Goal: Information Seeking & Learning: Check status

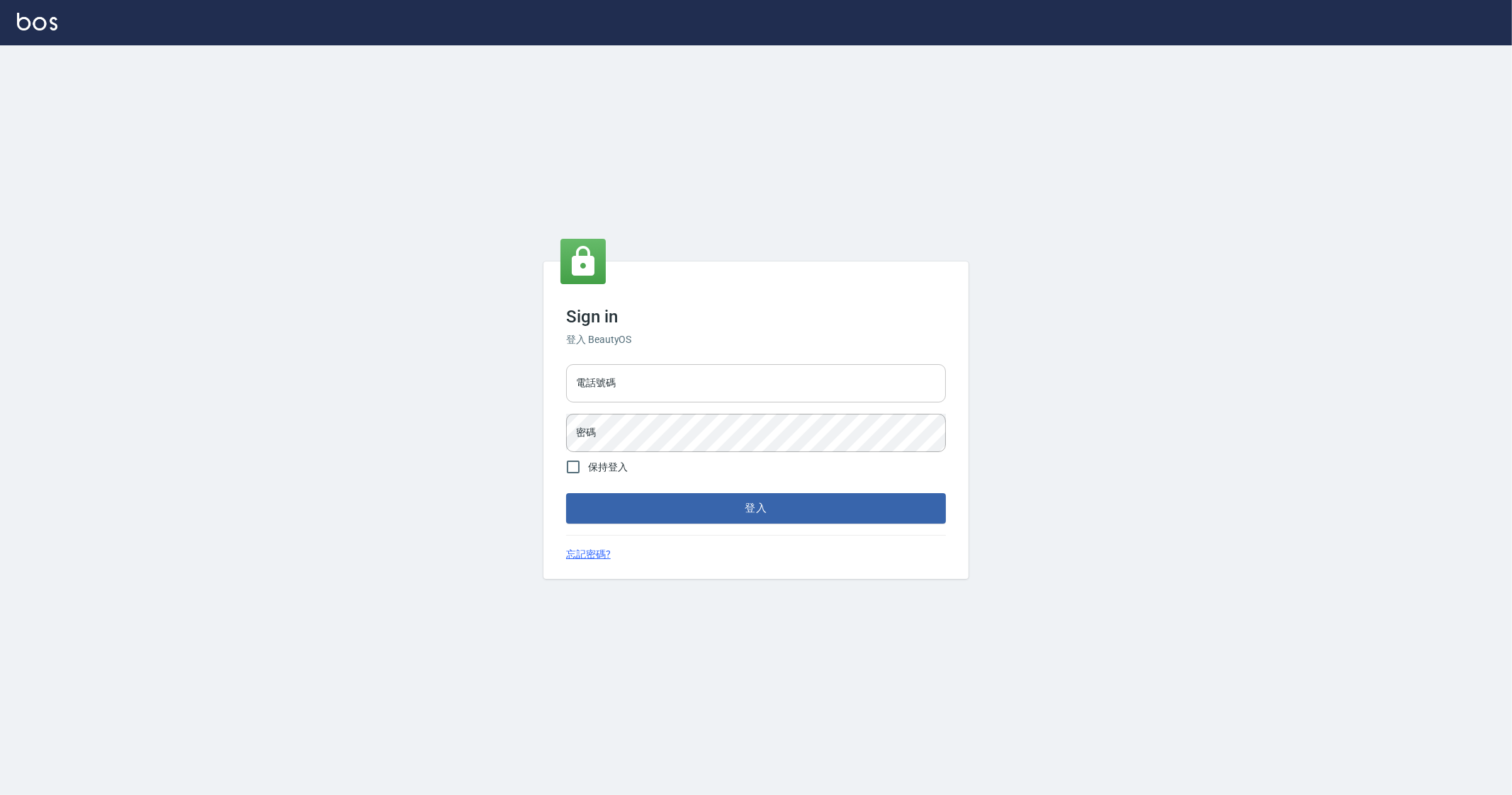
click at [647, 393] on input "電話號碼" at bounding box center [756, 383] width 380 height 38
type input "0912345"
click at [566, 493] on button "登入" at bounding box center [756, 508] width 380 height 30
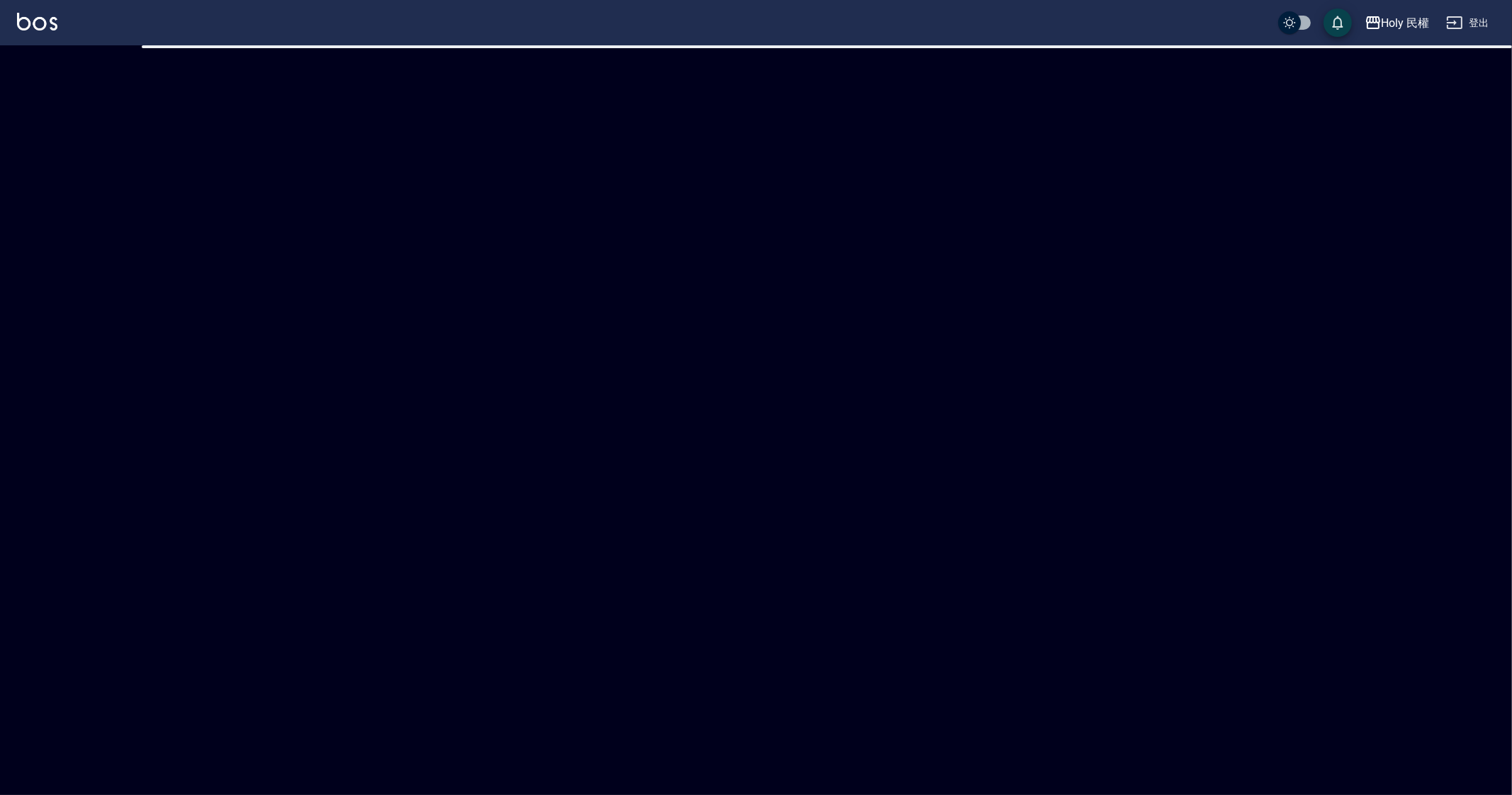
checkbox input "true"
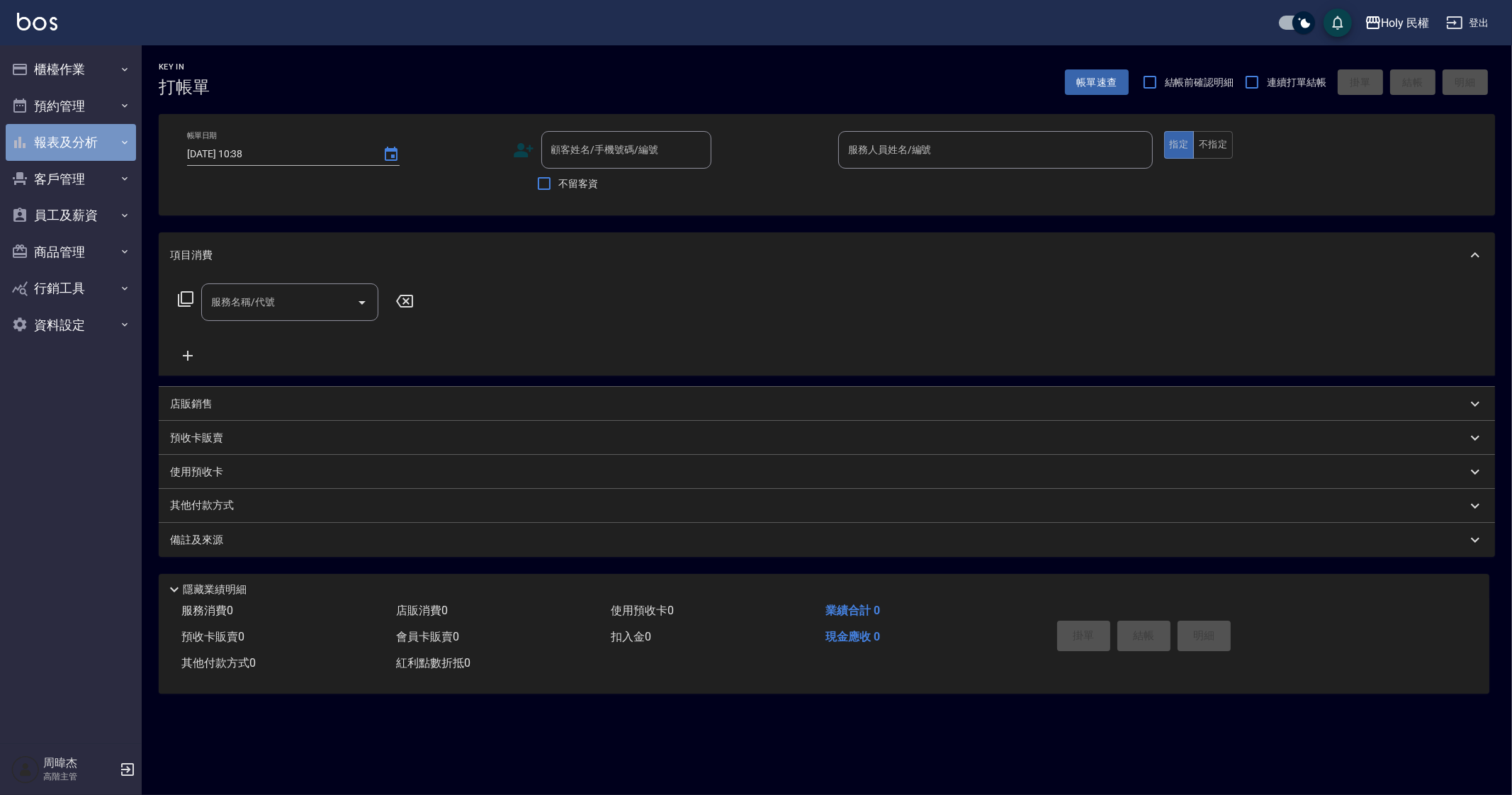
click at [76, 151] on button "報表及分析" at bounding box center [71, 142] width 131 height 37
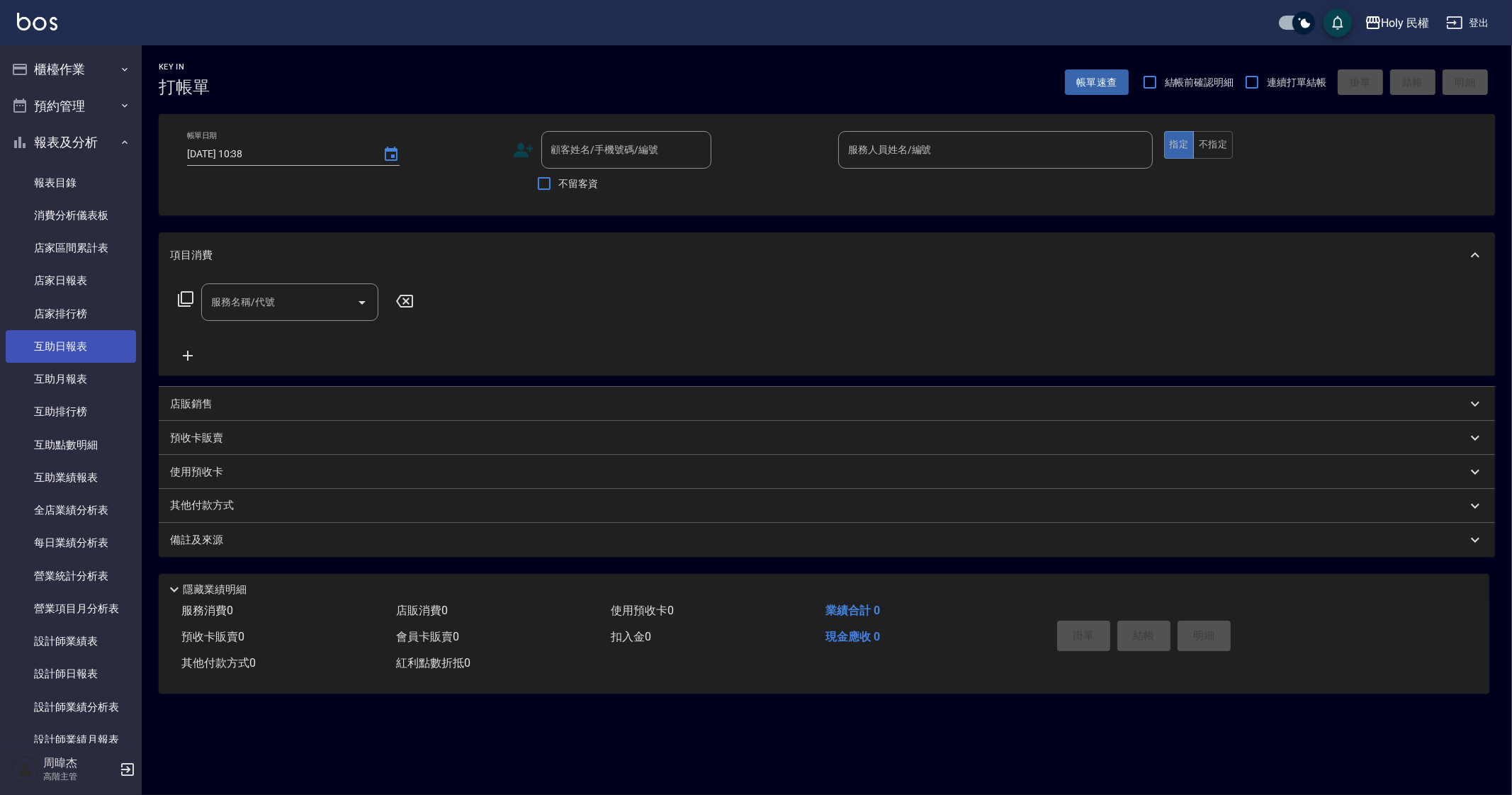
click at [98, 332] on link "互助日報表" at bounding box center [71, 346] width 131 height 32
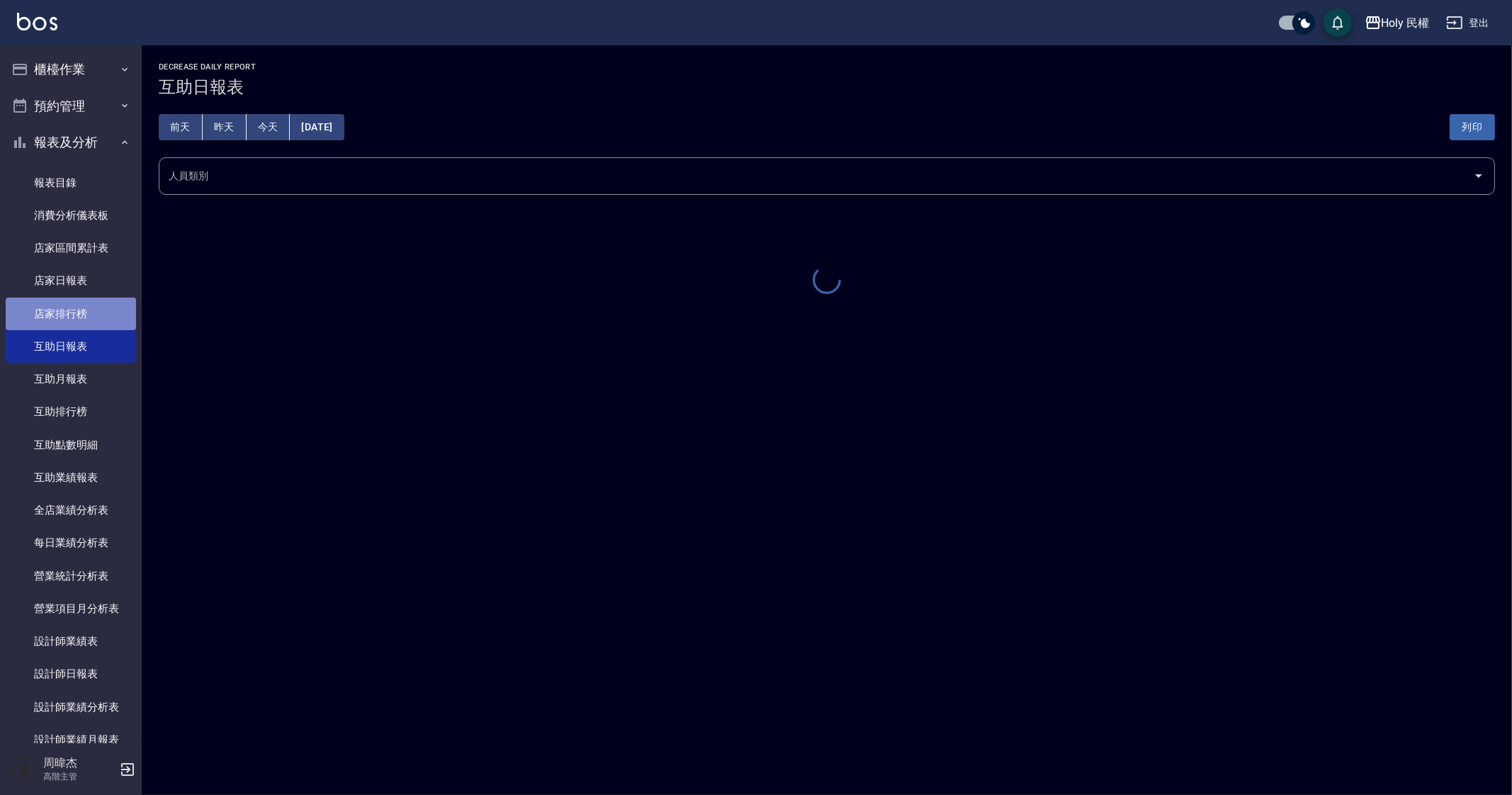
click at [108, 304] on link "店家排行榜" at bounding box center [71, 313] width 131 height 32
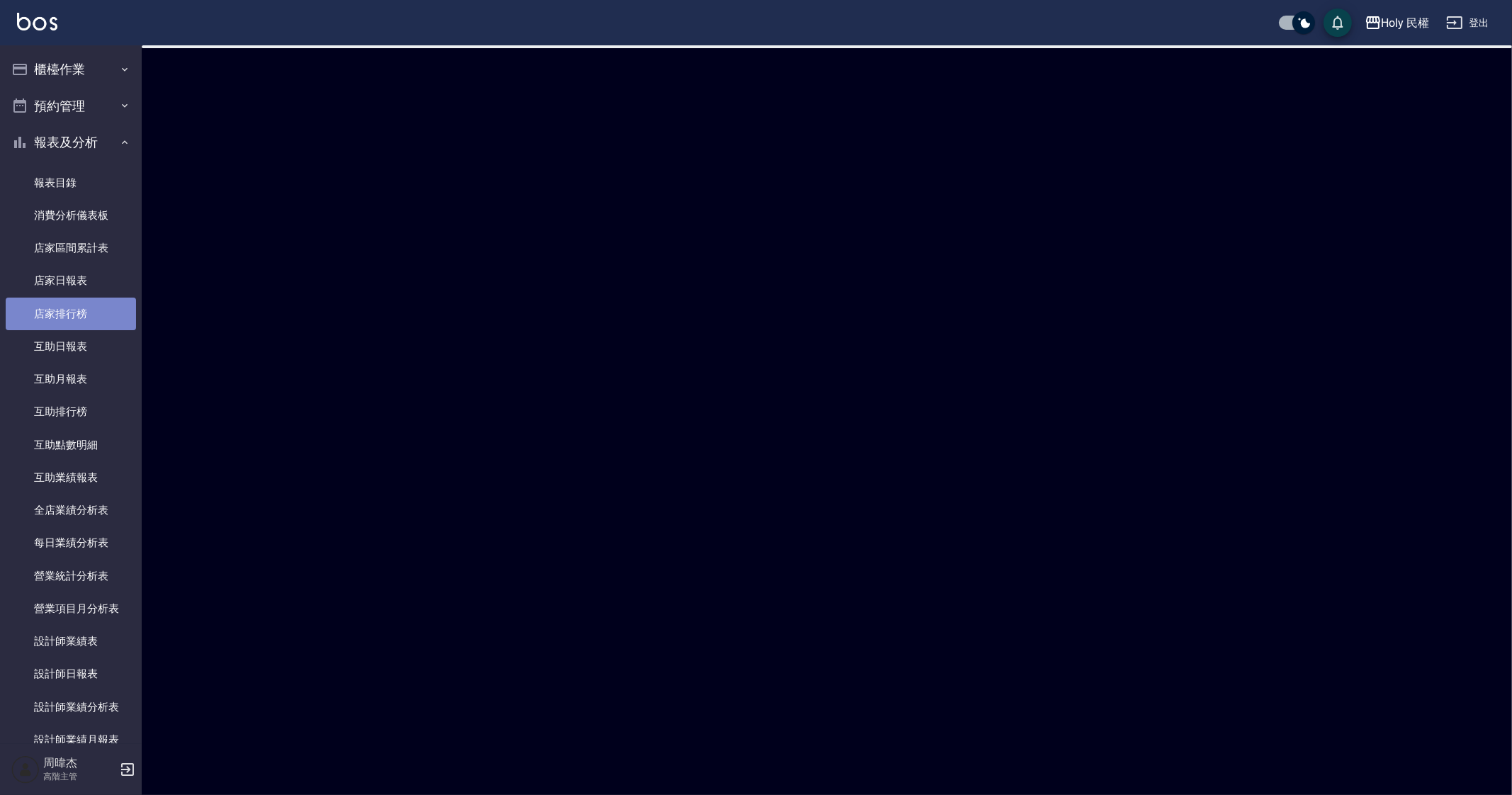
click at [108, 304] on link "店家排行榜" at bounding box center [71, 313] width 131 height 32
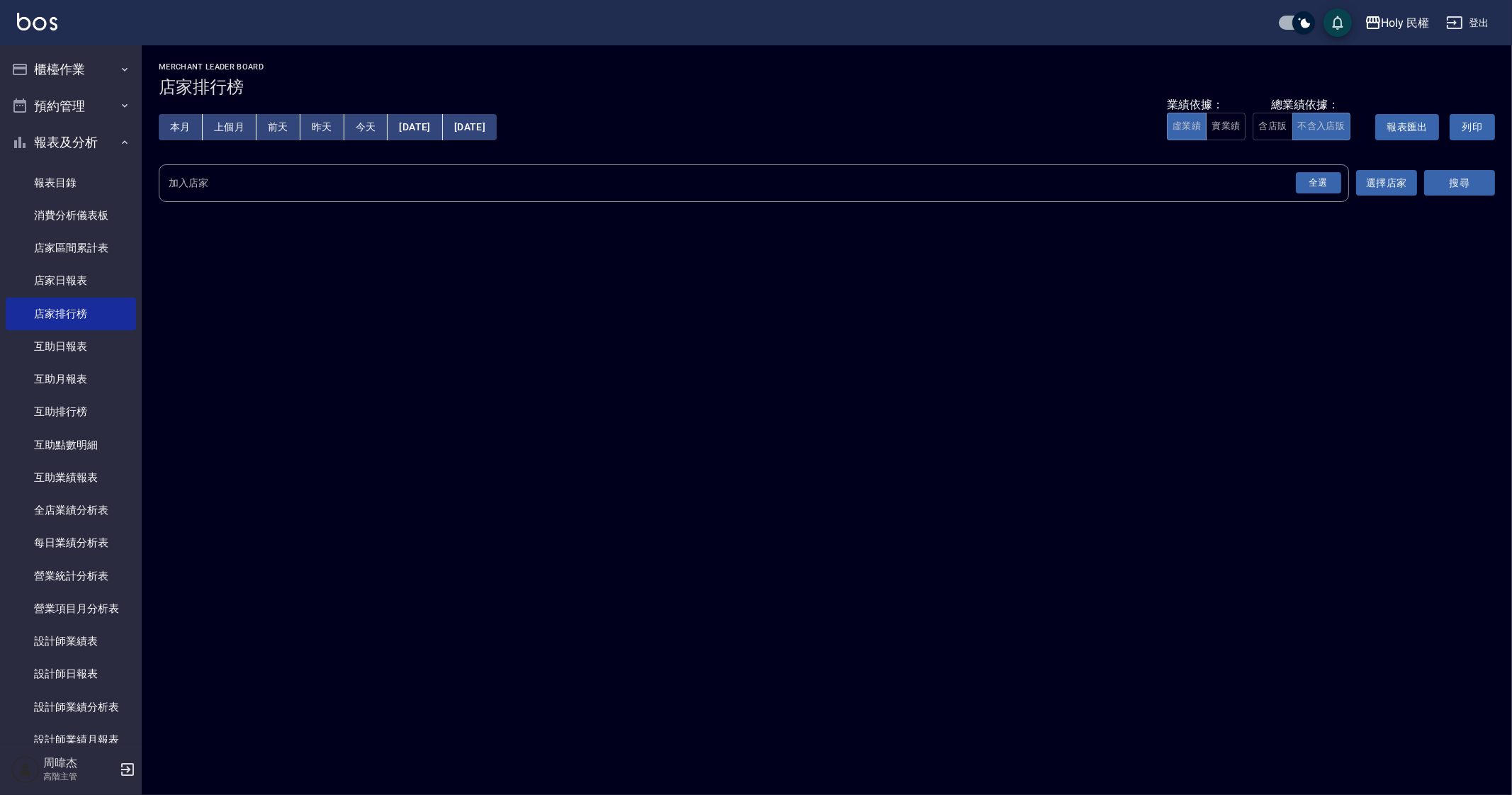
click at [1314, 183] on div "全選" at bounding box center [1319, 182] width 45 height 22
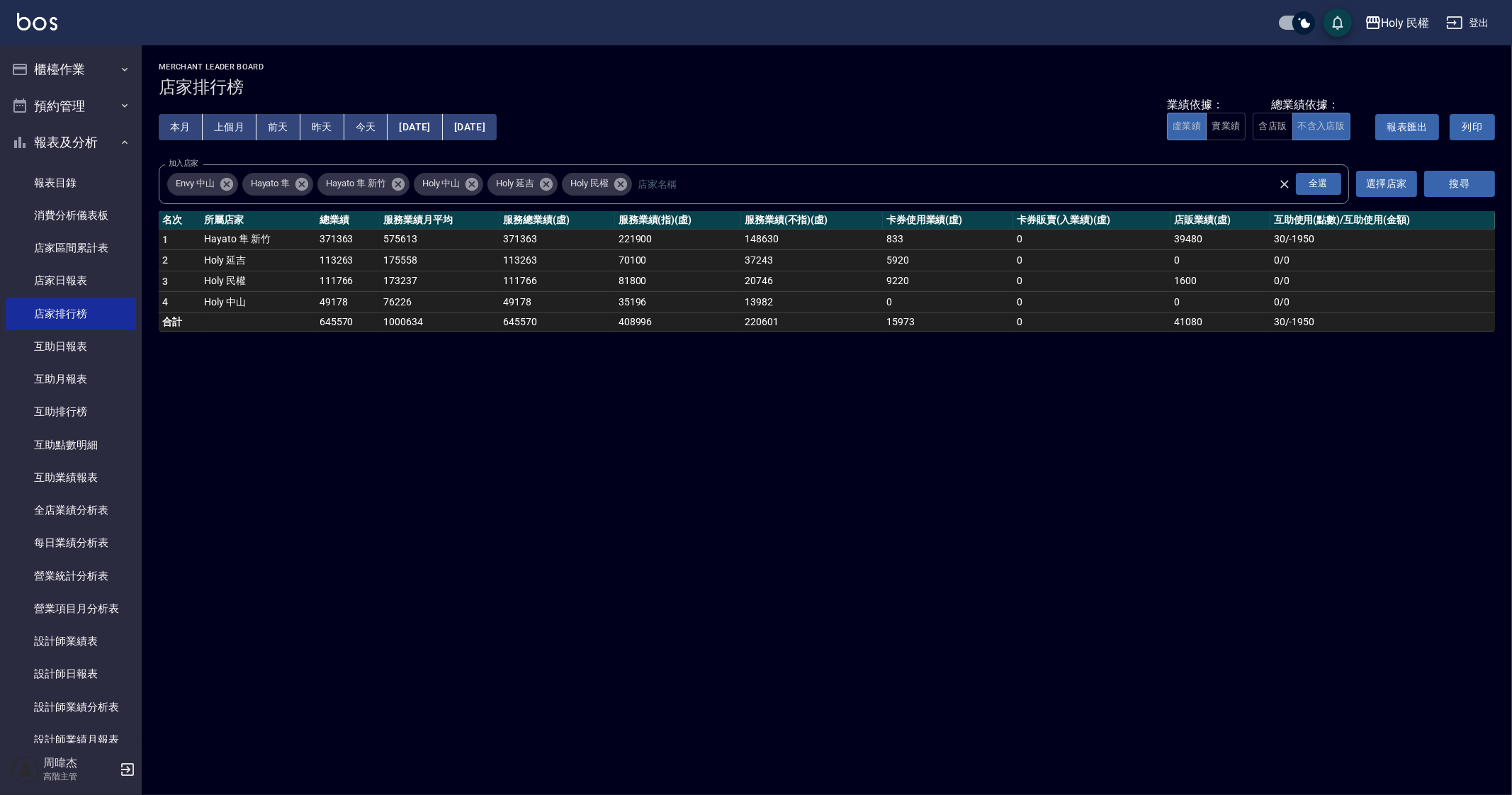
click at [463, 561] on div "Holy 民權 2025-08-01 - 2025-08-20 店家排行榜 列印時間： 2025-08-20-10:39 Merchant Leader Bo…" at bounding box center [756, 397] width 1512 height 795
click at [442, 127] on button "[DATE]" at bounding box center [415, 127] width 55 height 26
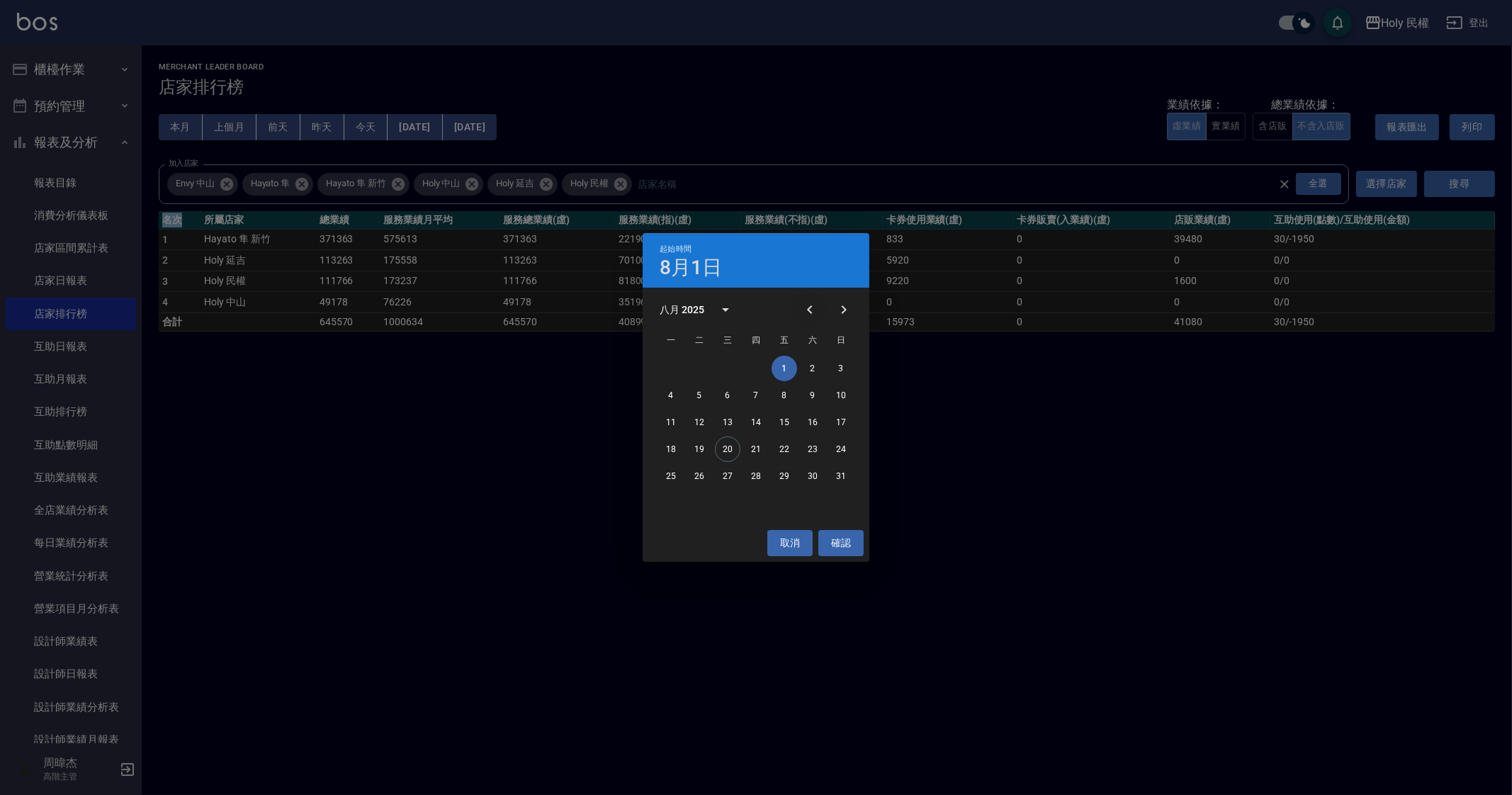
click at [810, 317] on icon "Previous month" at bounding box center [810, 309] width 17 height 17
click at [702, 370] on button "1" at bounding box center [699, 369] width 26 height 26
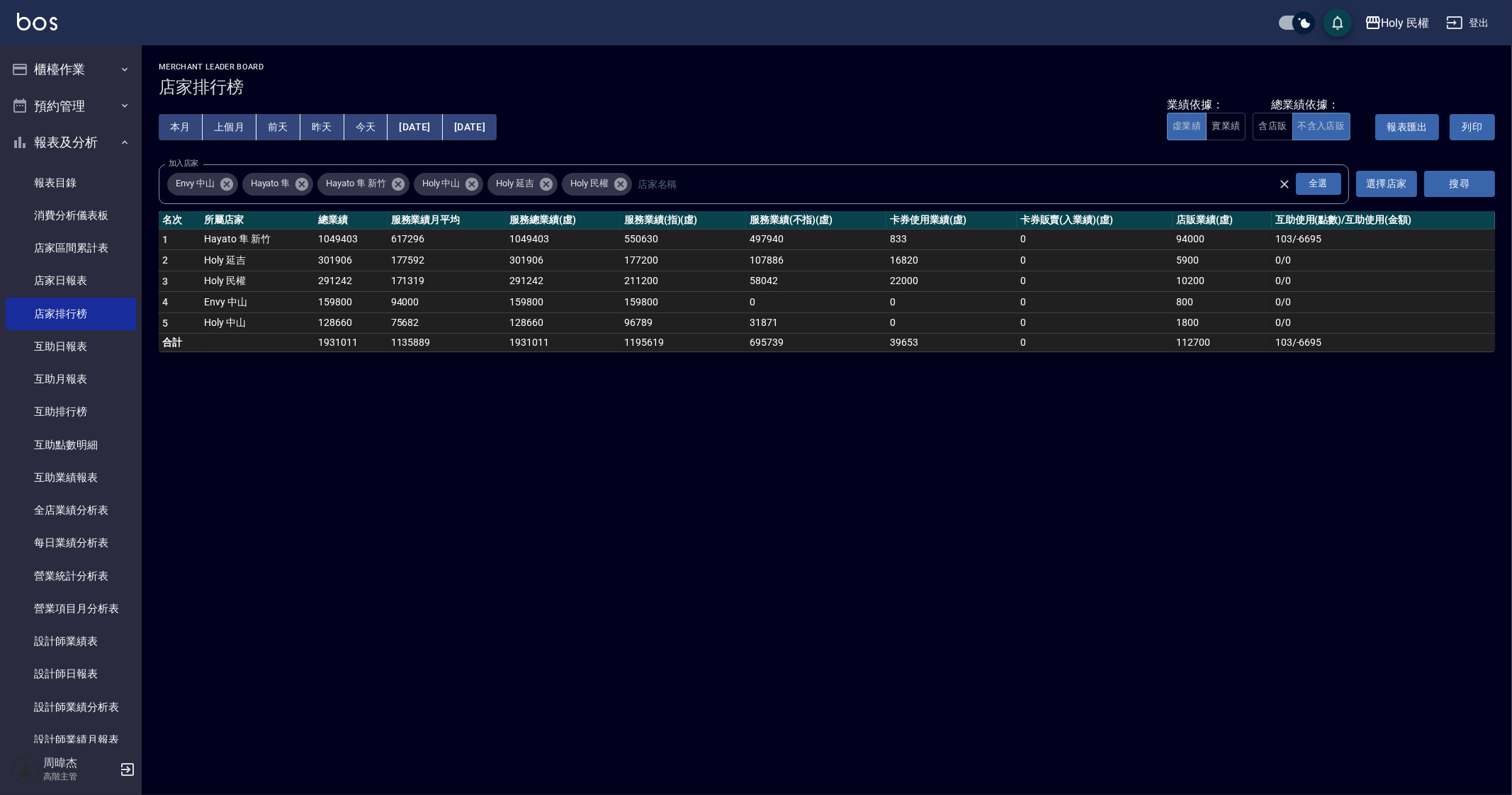
drag, startPoint x: 429, startPoint y: 113, endPoint x: 513, endPoint y: 125, distance: 84.9
click at [496, 125] on button "[DATE]" at bounding box center [470, 127] width 54 height 26
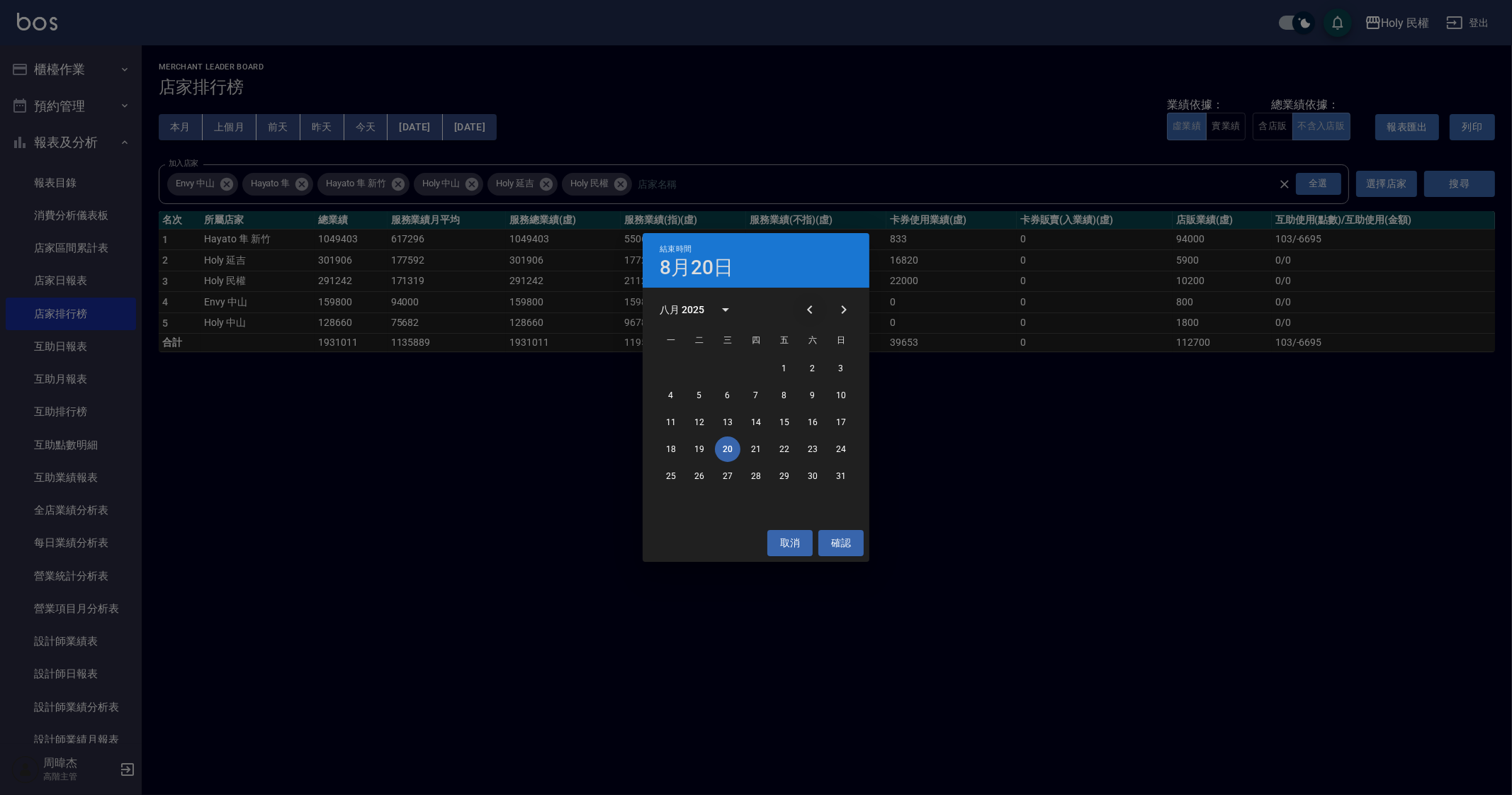
click at [805, 310] on icon "Previous month" at bounding box center [810, 309] width 17 height 17
click at [813, 423] on button "19" at bounding box center [813, 422] width 26 height 26
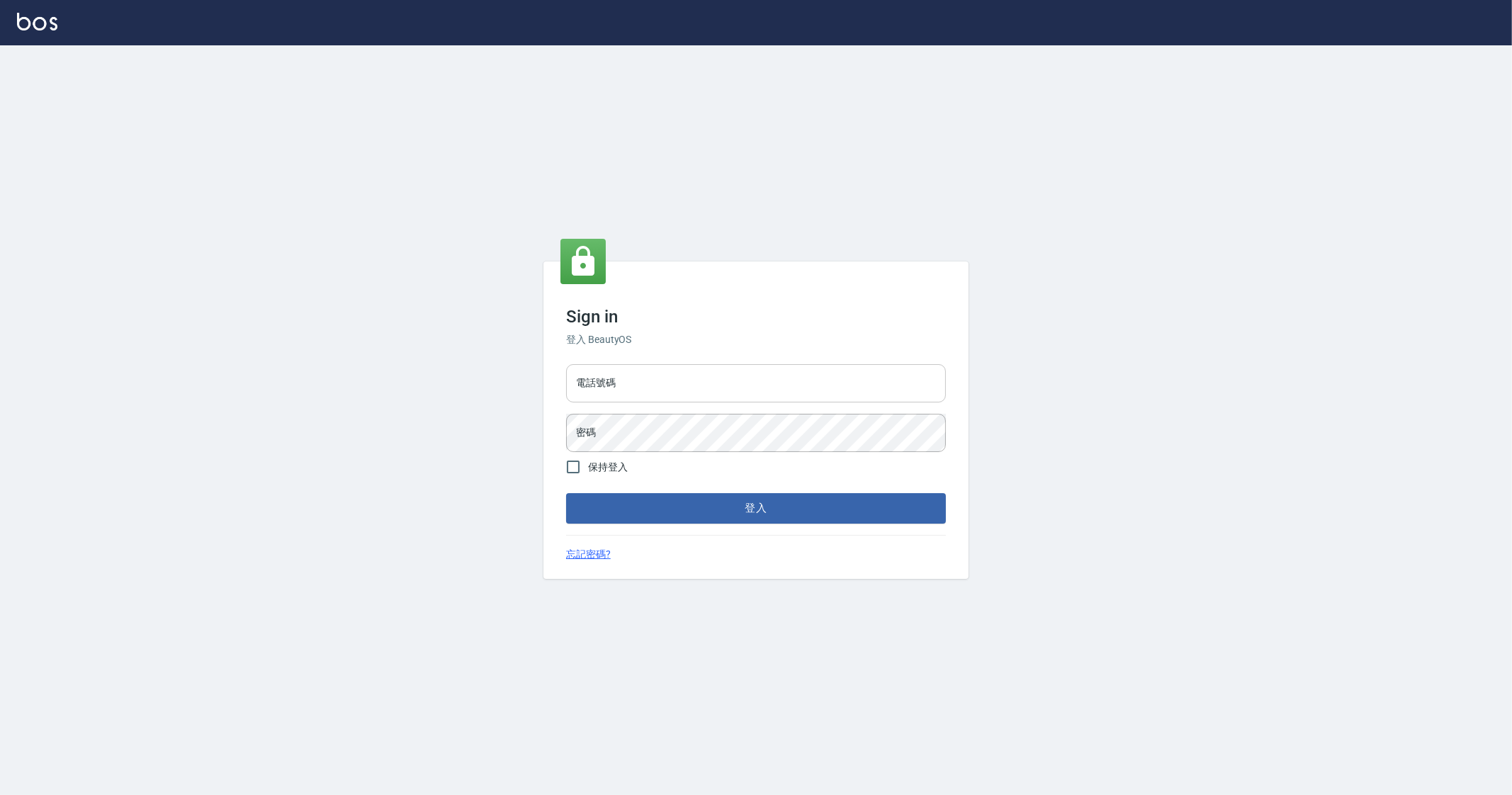
click at [641, 399] on input "電話號碼" at bounding box center [756, 383] width 380 height 38
type input "0912345"
click at [566, 493] on button "登入" at bounding box center [756, 508] width 380 height 30
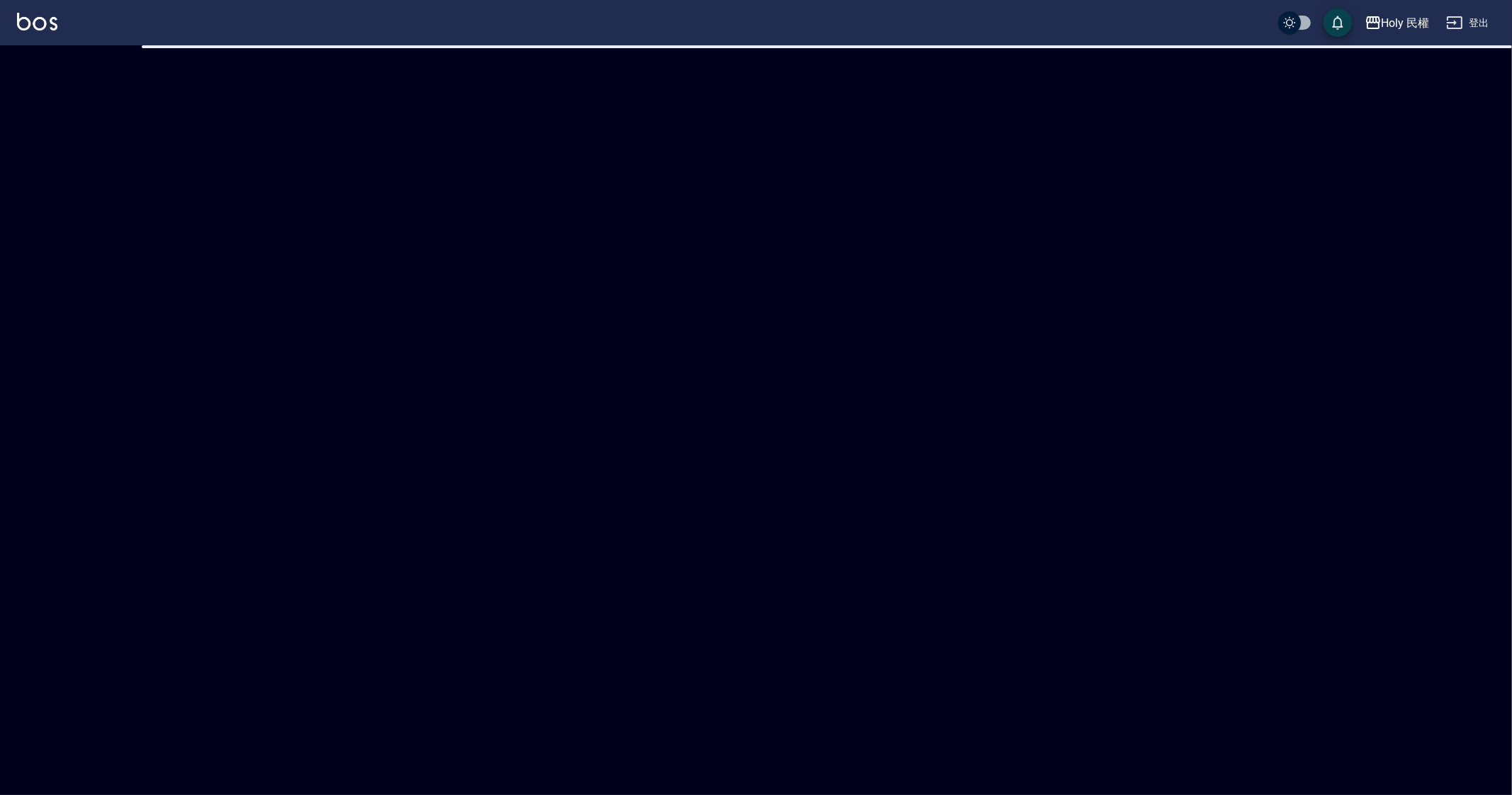
checkbox input "true"
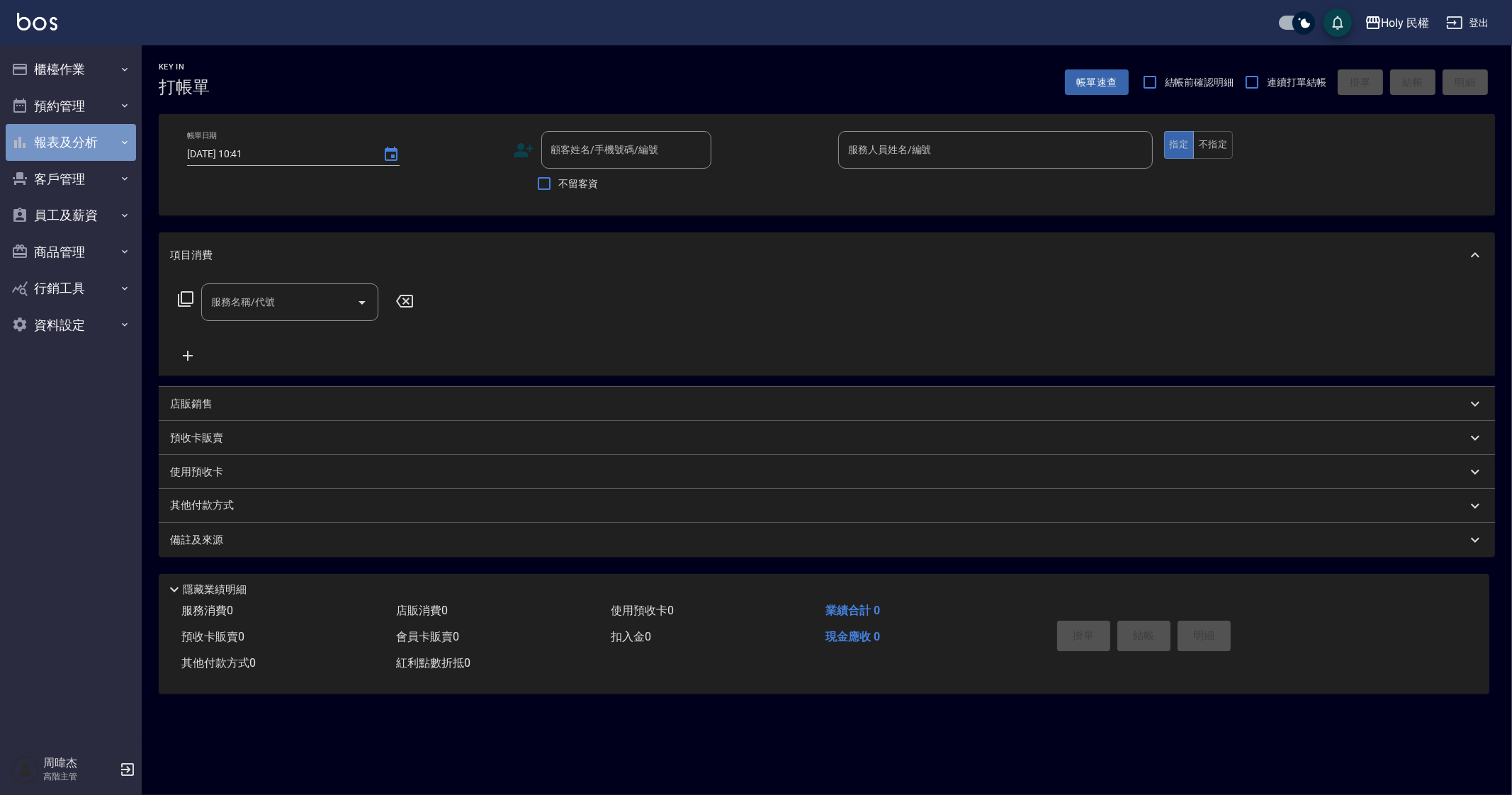
click at [110, 146] on button "報表及分析" at bounding box center [71, 142] width 131 height 37
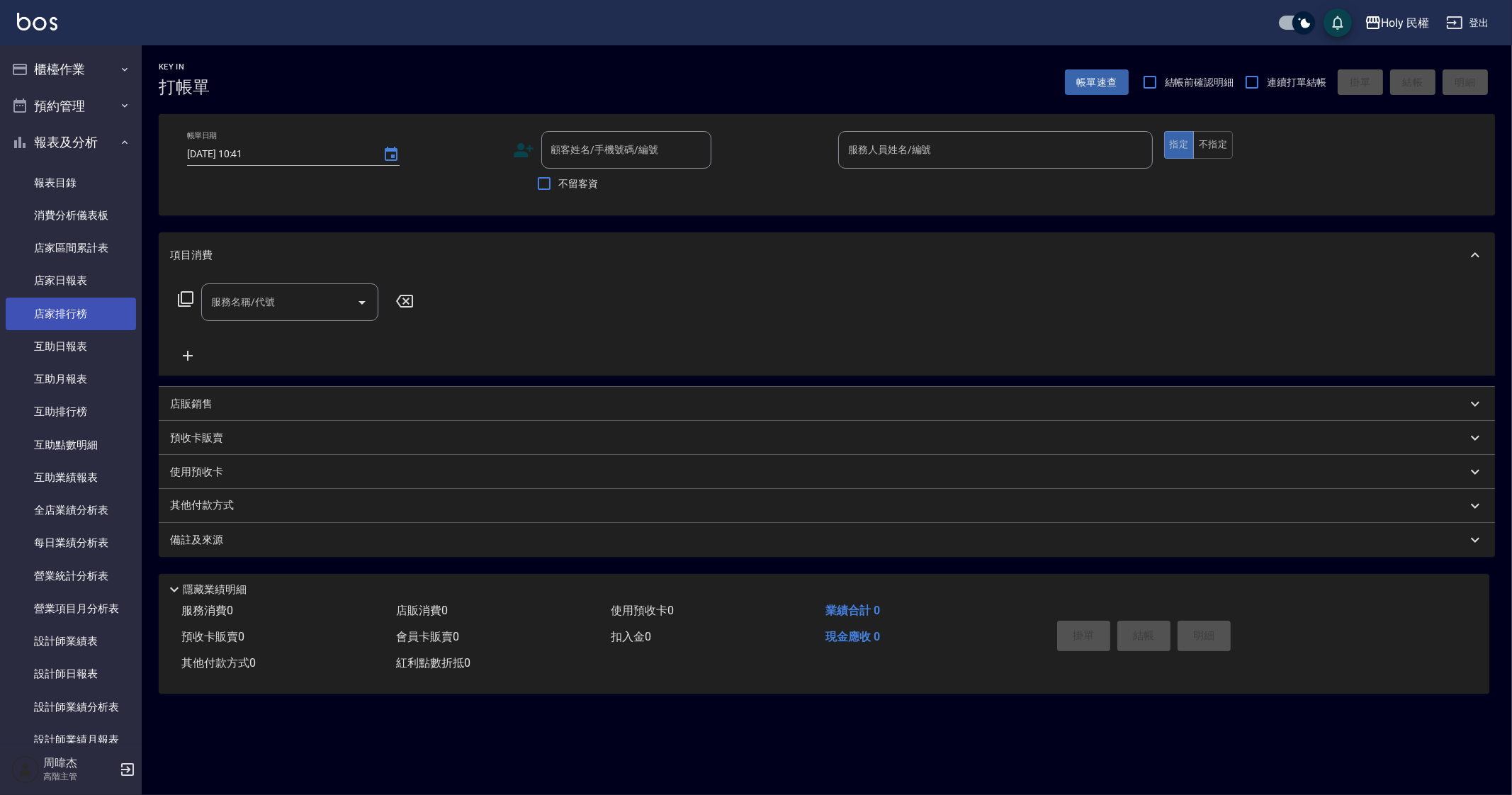
click at [92, 327] on link "店家排行榜" at bounding box center [71, 313] width 131 height 32
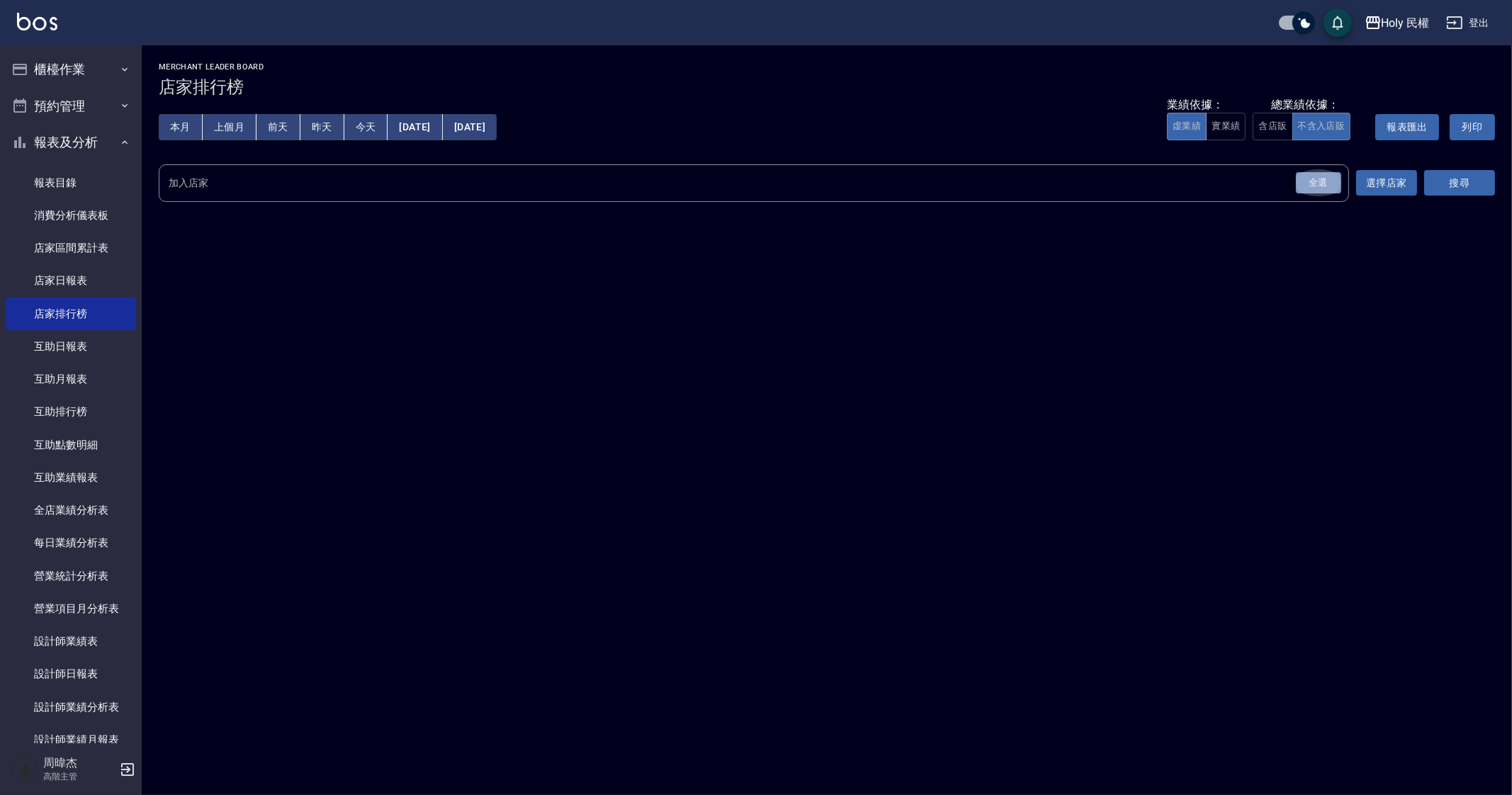
click at [1324, 187] on div "全選" at bounding box center [1319, 182] width 45 height 22
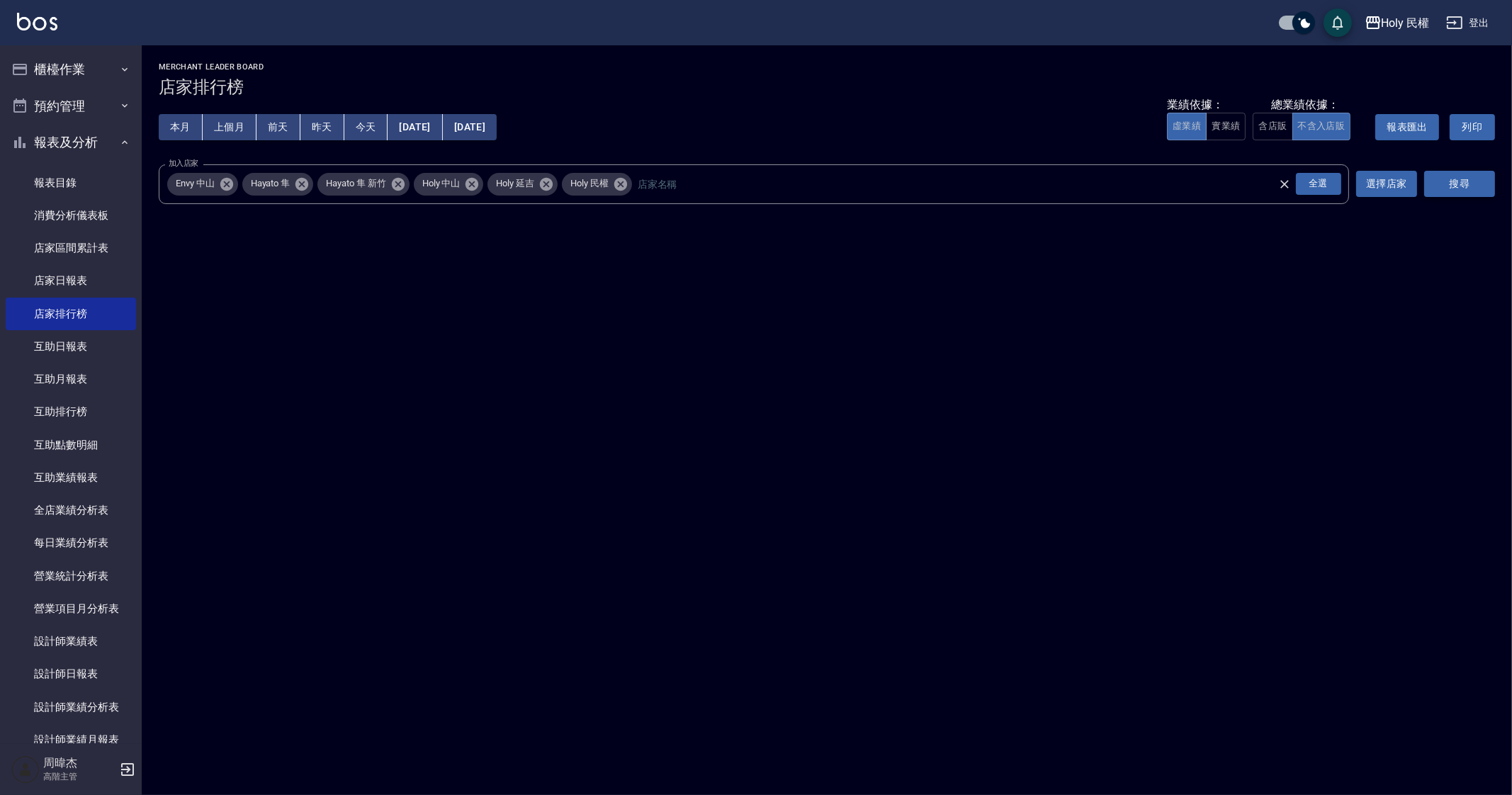
click at [1429, 182] on button "搜尋" at bounding box center [1459, 183] width 71 height 26
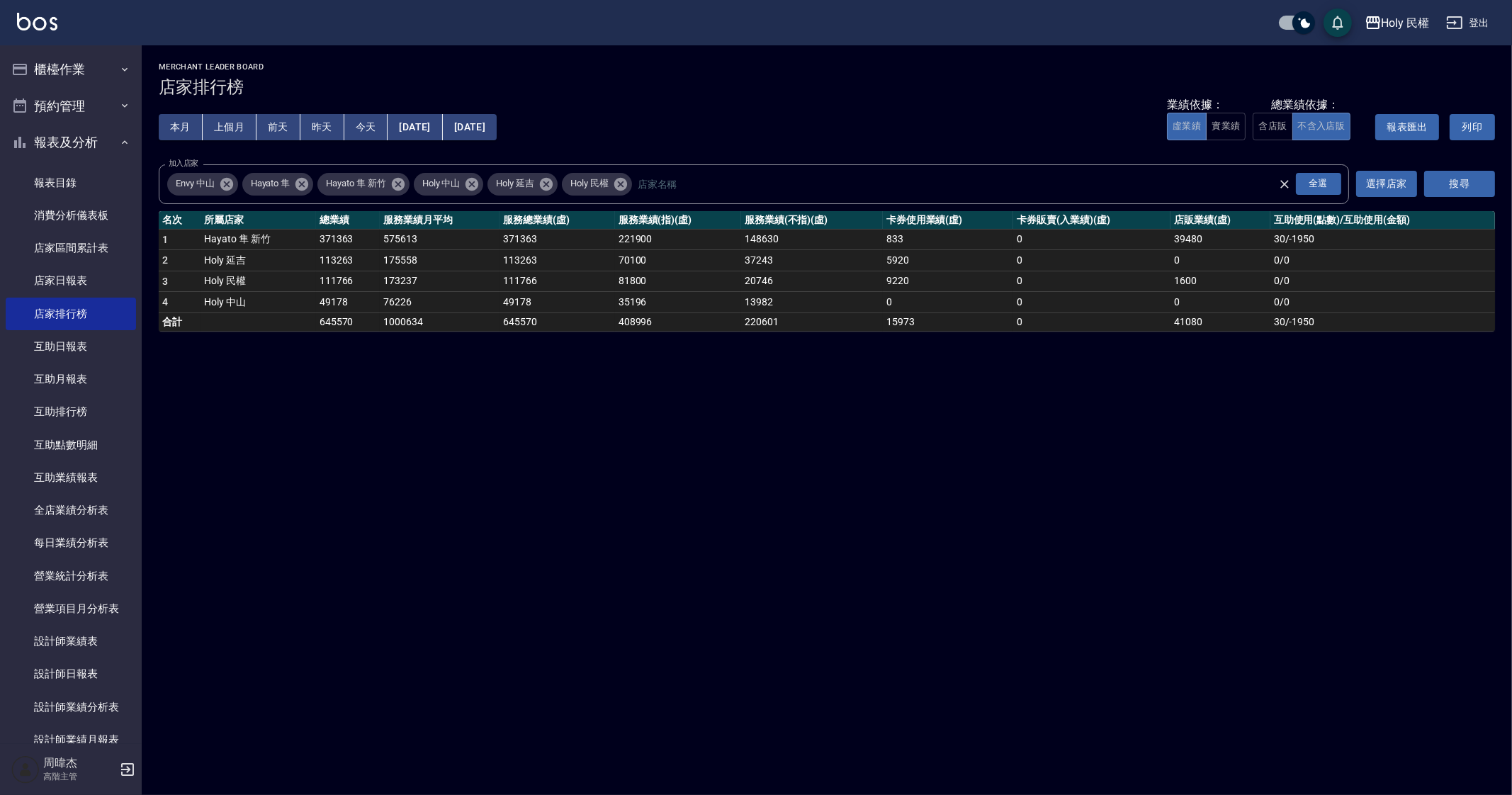
click at [905, 623] on div "Holy 民權 [DATE] - [DATE] 店家排行榜 列印時間： [DATE][PHONE_NUMBER]:41 Merchant Leader Boa…" at bounding box center [756, 397] width 1512 height 795
click at [917, 614] on div "Holy 民權 [DATE] - [DATE] 店家排行榜 列印時間： [DATE][PHONE_NUMBER]:41 Merchant Leader Boa…" at bounding box center [756, 397] width 1512 height 795
click at [1238, 544] on div "Holy 民權 [DATE] - [DATE] 店家排行榜 列印時間： [DATE][PHONE_NUMBER]:41 Merchant Leader Boa…" at bounding box center [756, 397] width 1512 height 795
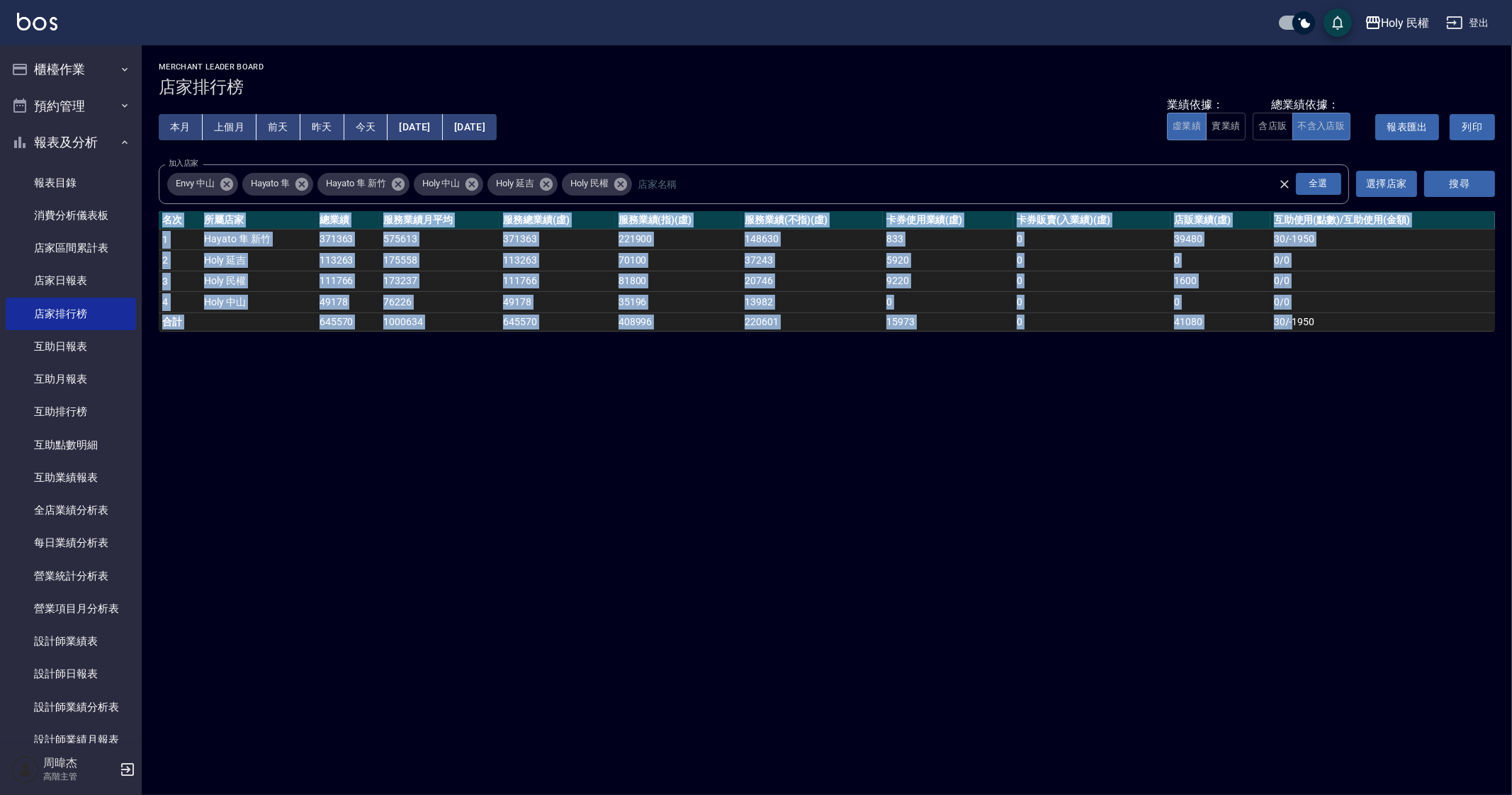
click at [1238, 544] on div "Holy 民權 [DATE] - [DATE] 店家排行榜 列印時間： [DATE][PHONE_NUMBER]:41 Merchant Leader Boa…" at bounding box center [756, 397] width 1512 height 795
